Goal: Find specific page/section: Find specific page/section

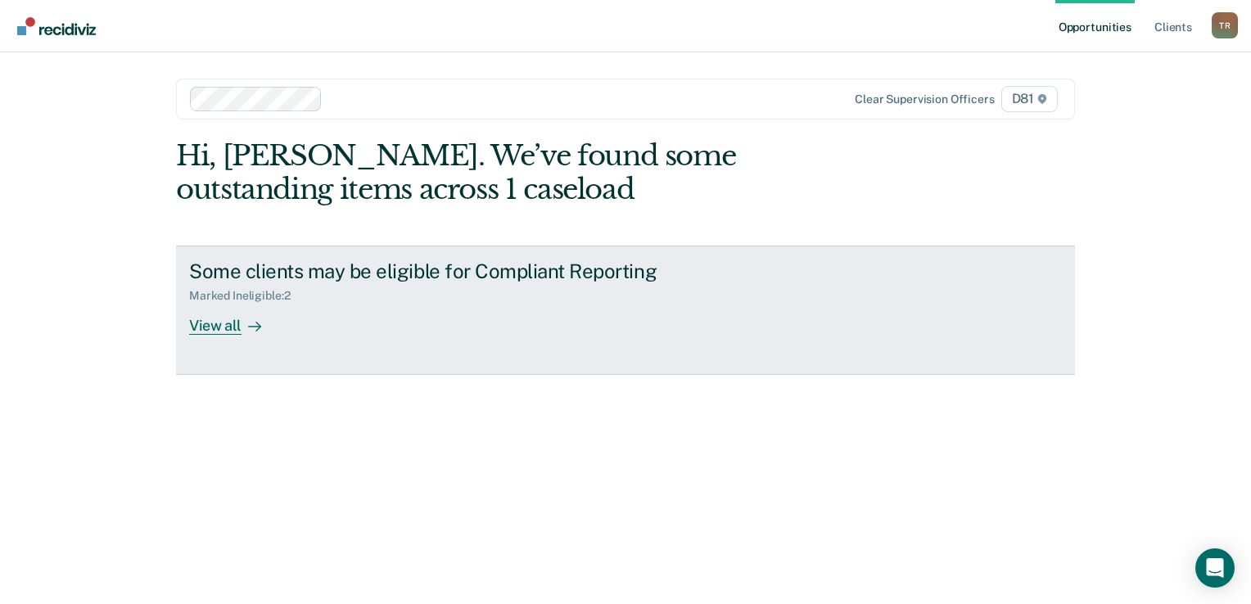
click at [206, 326] on div "View all" at bounding box center [235, 319] width 92 height 32
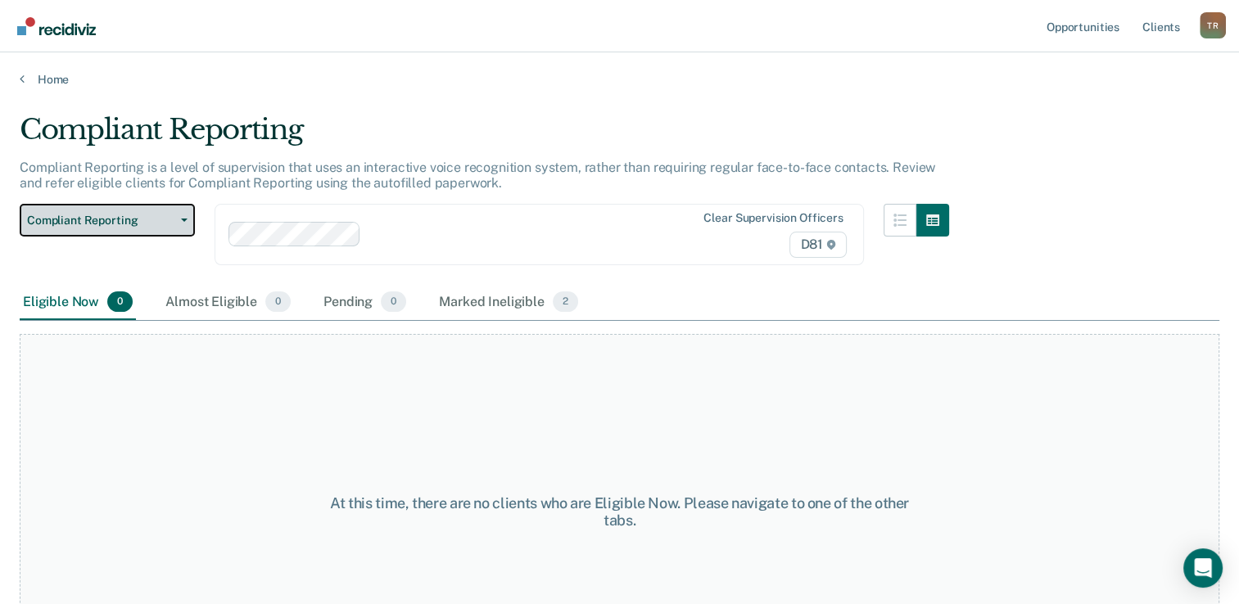
click at [183, 210] on button "Compliant Reporting" at bounding box center [107, 220] width 175 height 33
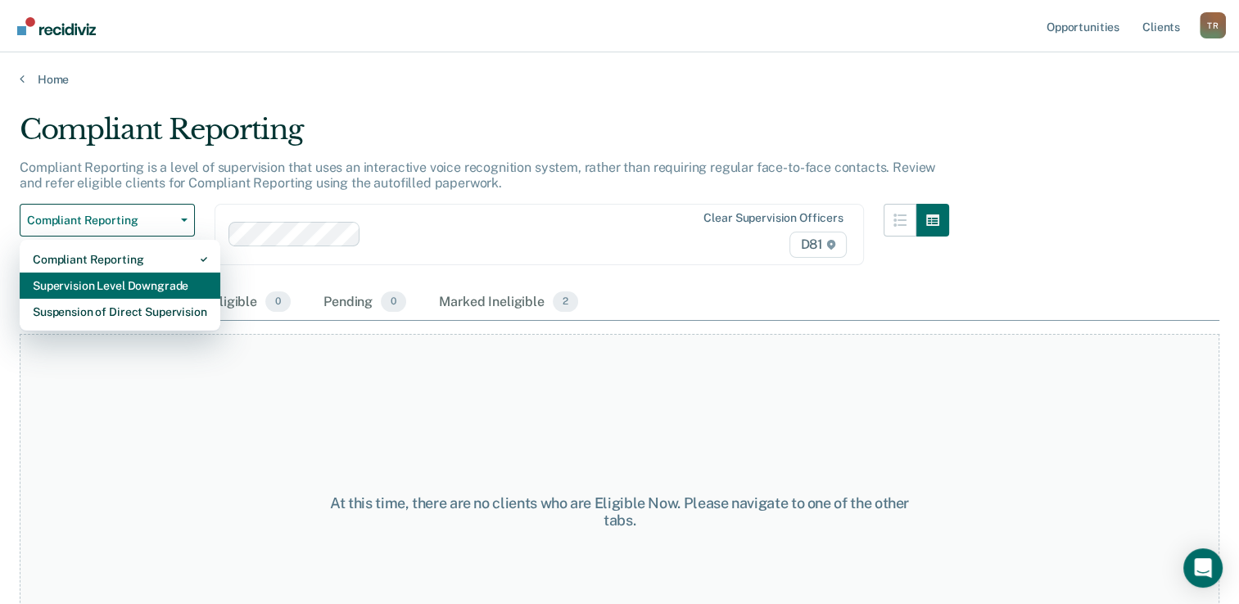
click at [172, 287] on div "Supervision Level Downgrade" at bounding box center [120, 286] width 174 height 26
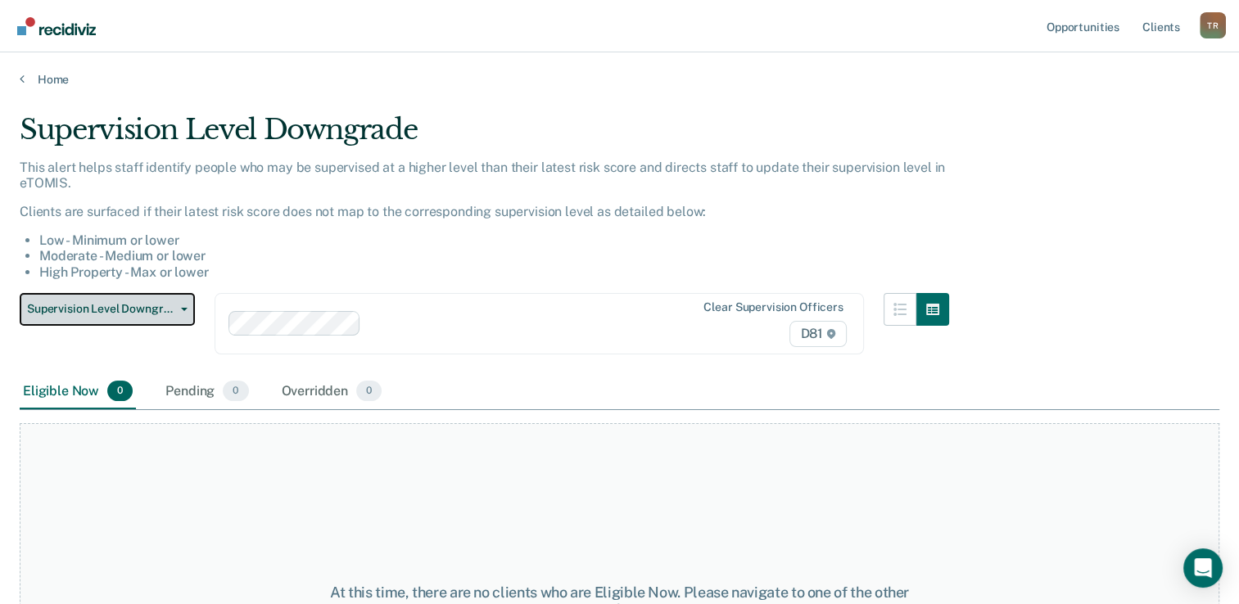
click at [172, 300] on button "Supervision Level Downgrade" at bounding box center [107, 309] width 175 height 33
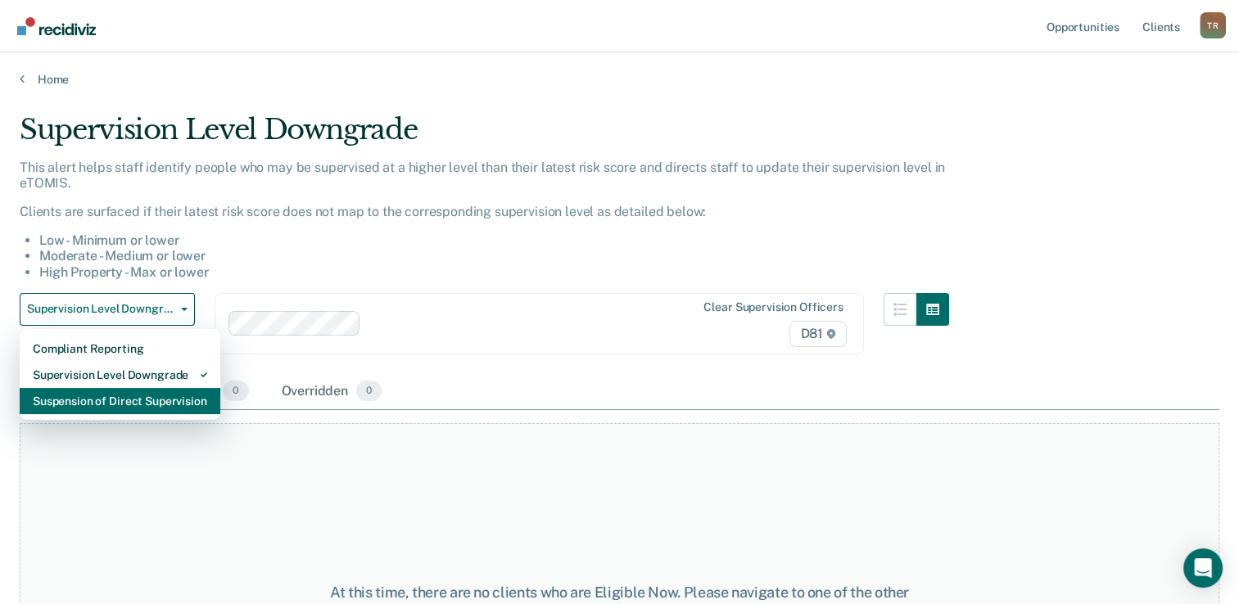
click at [156, 399] on div "Suspension of Direct Supervision" at bounding box center [120, 401] width 174 height 26
